Goal: Task Accomplishment & Management: Manage account settings

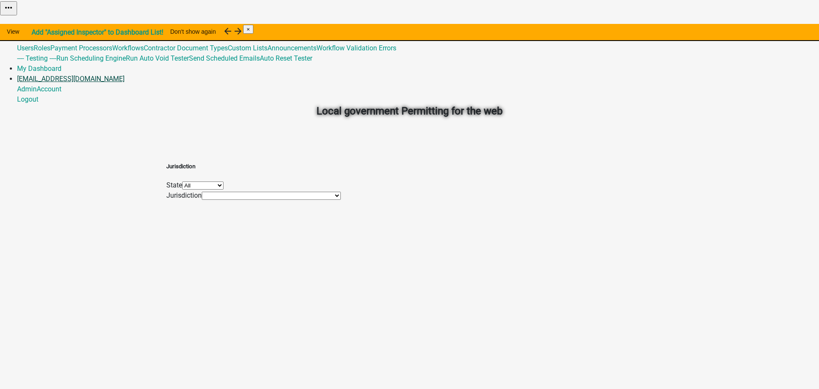
click at [125, 75] on link "[EMAIL_ADDRESS][DOMAIN_NAME]" at bounding box center [71, 79] width 108 height 8
click at [38, 95] on link "Logout" at bounding box center [27, 99] width 21 height 8
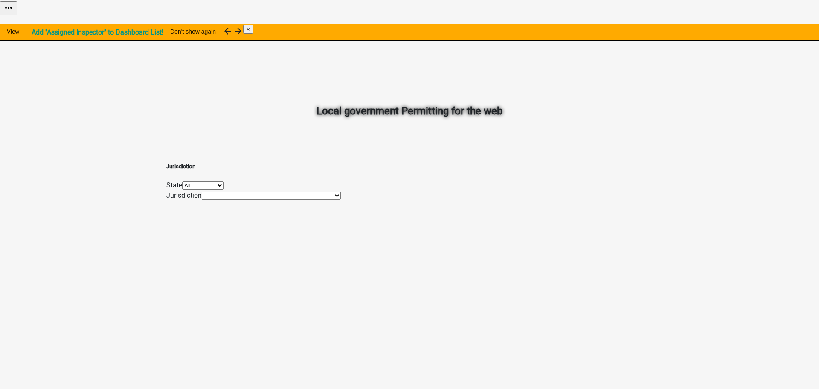
click at [34, 23] on link "Login" at bounding box center [25, 27] width 17 height 8
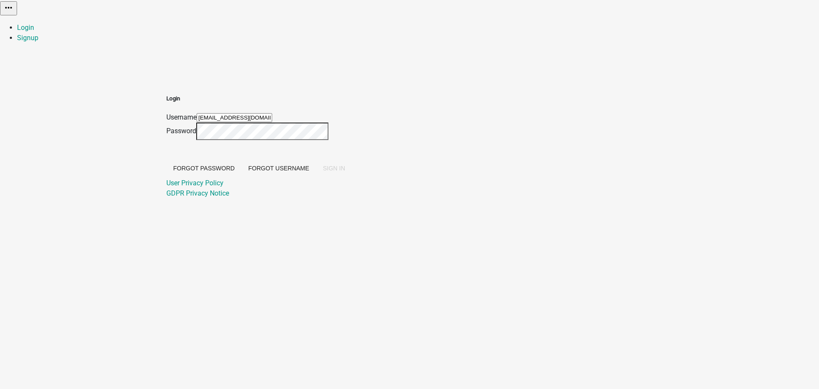
click at [272, 113] on input "[EMAIL_ADDRESS][DOMAIN_NAME]" at bounding box center [235, 117] width 76 height 9
click at [166, 112] on div at bounding box center [166, 112] width 0 height 0
click at [345, 172] on span "SIGN IN" at bounding box center [334, 168] width 22 height 7
click at [166, 112] on div at bounding box center [166, 112] width 0 height 0
type input "cmarone_WhitleyTest"
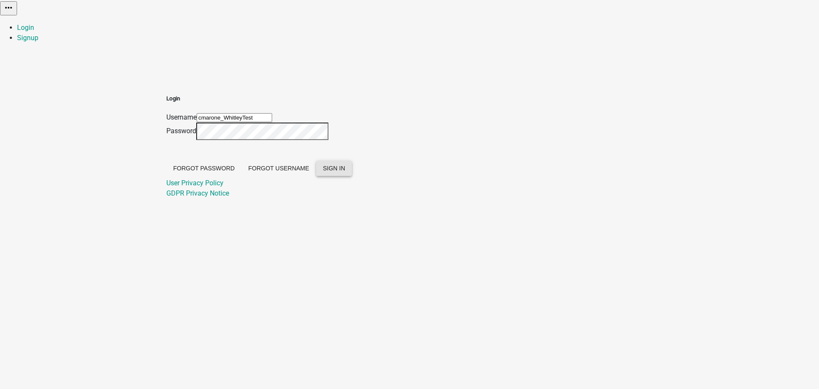
click at [345, 172] on span "SIGN IN" at bounding box center [334, 168] width 22 height 7
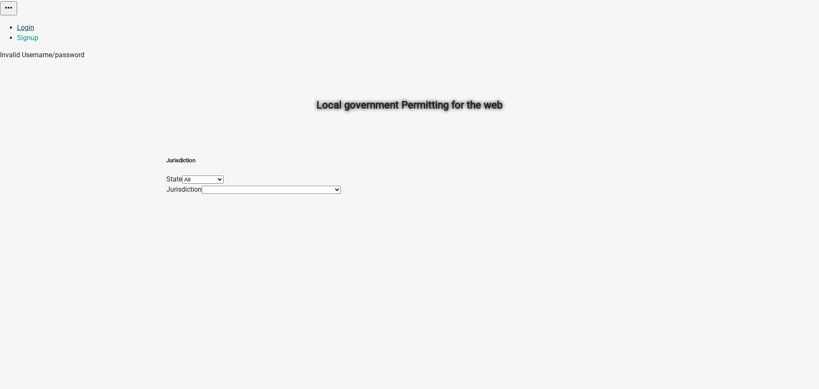
click at [34, 23] on link "Login" at bounding box center [25, 27] width 17 height 8
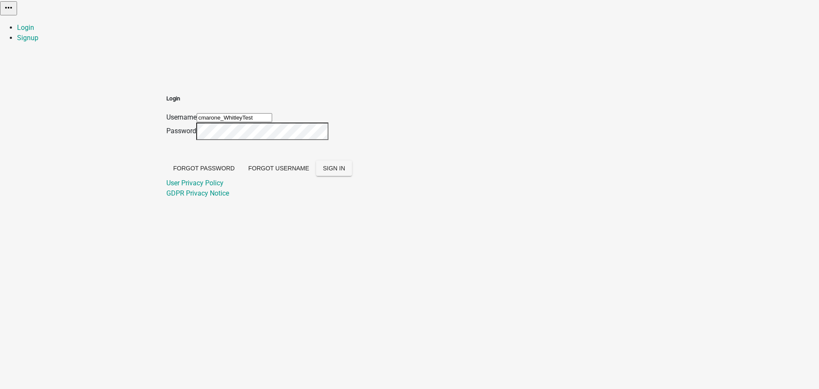
click at [166, 112] on div at bounding box center [166, 112] width 0 height 0
type input "[EMAIL_ADDRESS][DOMAIN_NAME]"
click at [345, 172] on span "SIGN IN" at bounding box center [334, 168] width 22 height 7
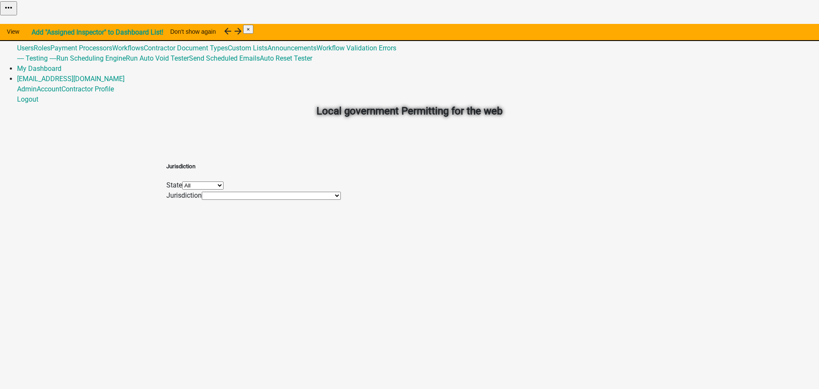
click at [41, 34] on link "Global 4" at bounding box center [28, 38] width 23 height 8
click at [495, 61] on div "Local government Permitting for the web" at bounding box center [409, 92] width 486 height 122
click at [37, 23] on link "Admin" at bounding box center [27, 27] width 20 height 8
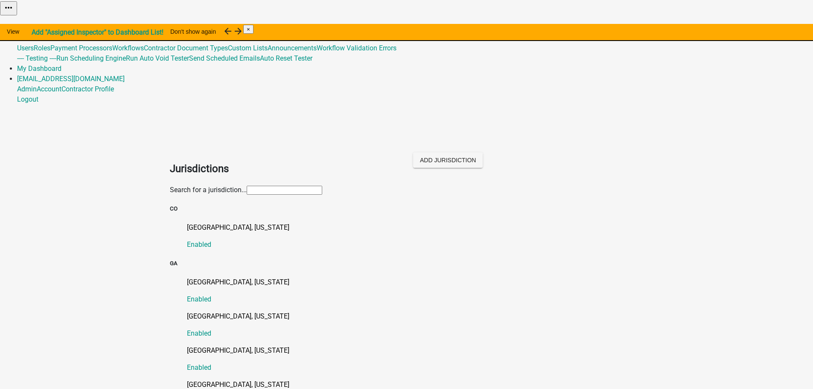
click at [247, 186] on input "text" at bounding box center [285, 190] width 76 height 9
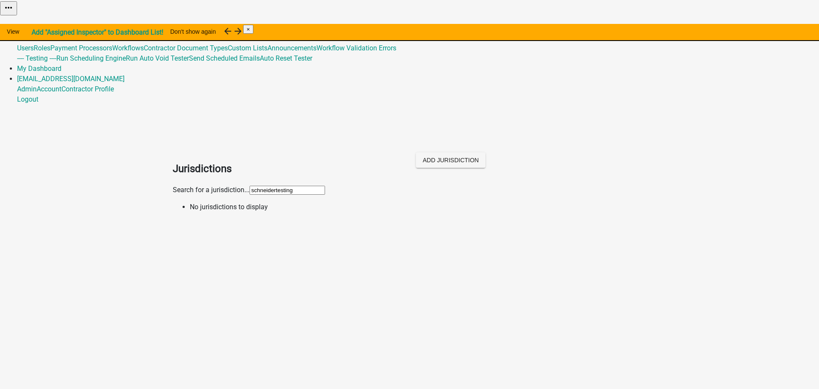
click at [250, 186] on input "schneidertesting" at bounding box center [288, 190] width 76 height 9
type input "[PERSON_NAME] testing"
click at [207, 222] on link "[PERSON_NAME] Testing Enabled" at bounding box center [418, 235] width 456 height 27
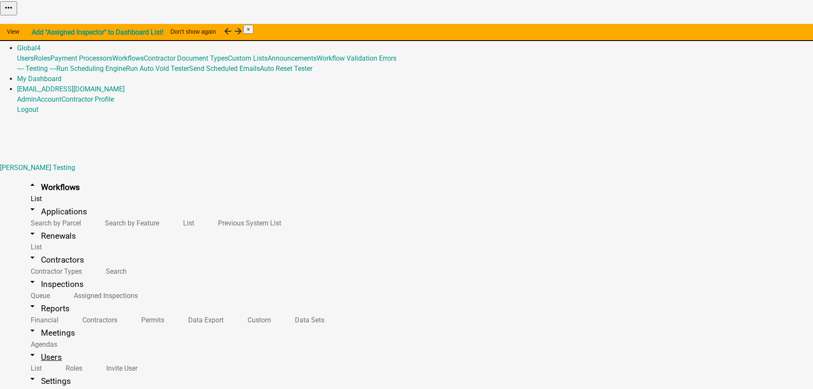
click at [32, 347] on link "arrow_drop_down Users" at bounding box center [44, 357] width 55 height 20
click at [52, 359] on link "Roles" at bounding box center [72, 368] width 41 height 18
select select "1: green"
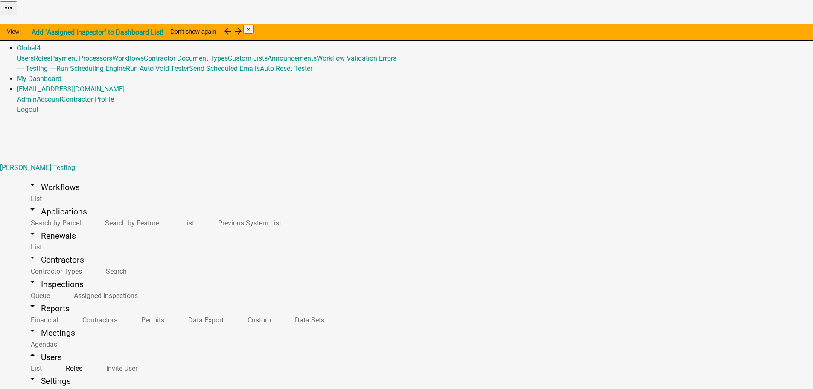
type input "cmarone"
click at [125, 85] on link "[EMAIL_ADDRESS][DOMAIN_NAME]" at bounding box center [71, 89] width 108 height 8
click at [38, 108] on link "Logout" at bounding box center [27, 109] width 21 height 8
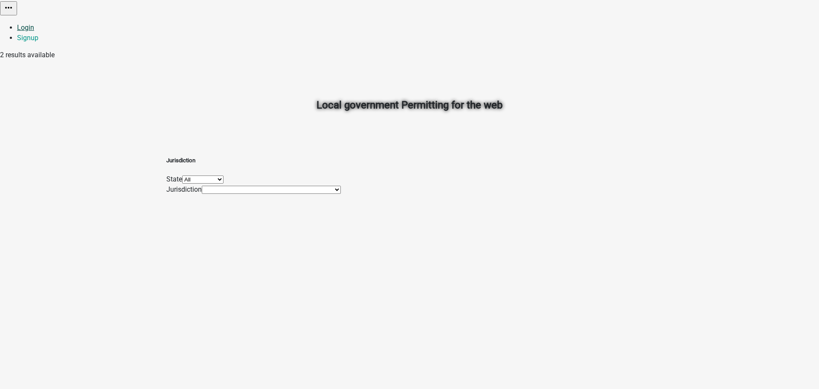
click at [34, 23] on link "Login" at bounding box center [25, 27] width 17 height 8
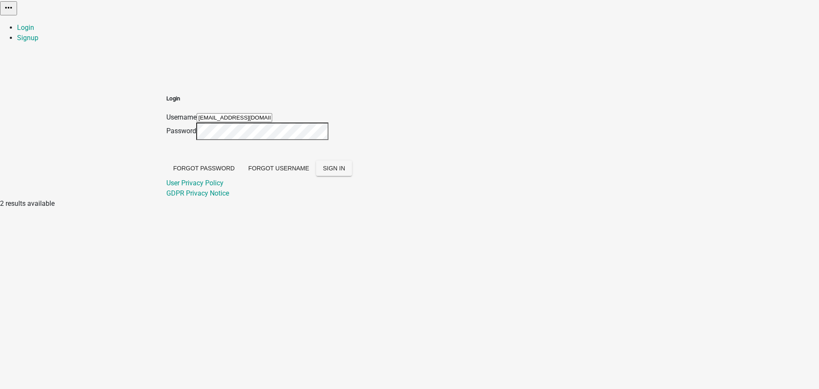
click at [272, 113] on input "[EMAIL_ADDRESS][DOMAIN_NAME]" at bounding box center [235, 117] width 76 height 9
click at [166, 112] on div at bounding box center [166, 112] width 0 height 0
type input "cmaroneUser"
click at [352, 176] on button "SIGN IN" at bounding box center [334, 167] width 36 height 15
